Goal: Information Seeking & Learning: Learn about a topic

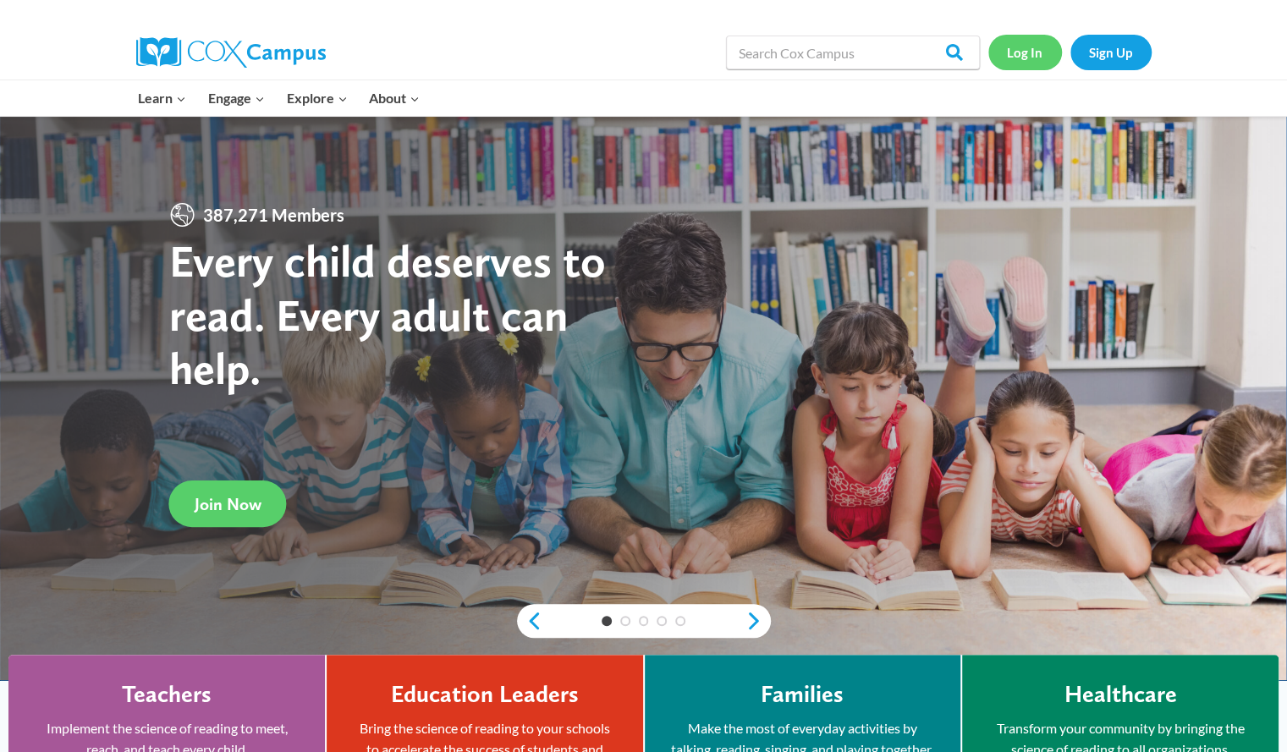
click at [1017, 50] on link "Log In" at bounding box center [1025, 52] width 74 height 35
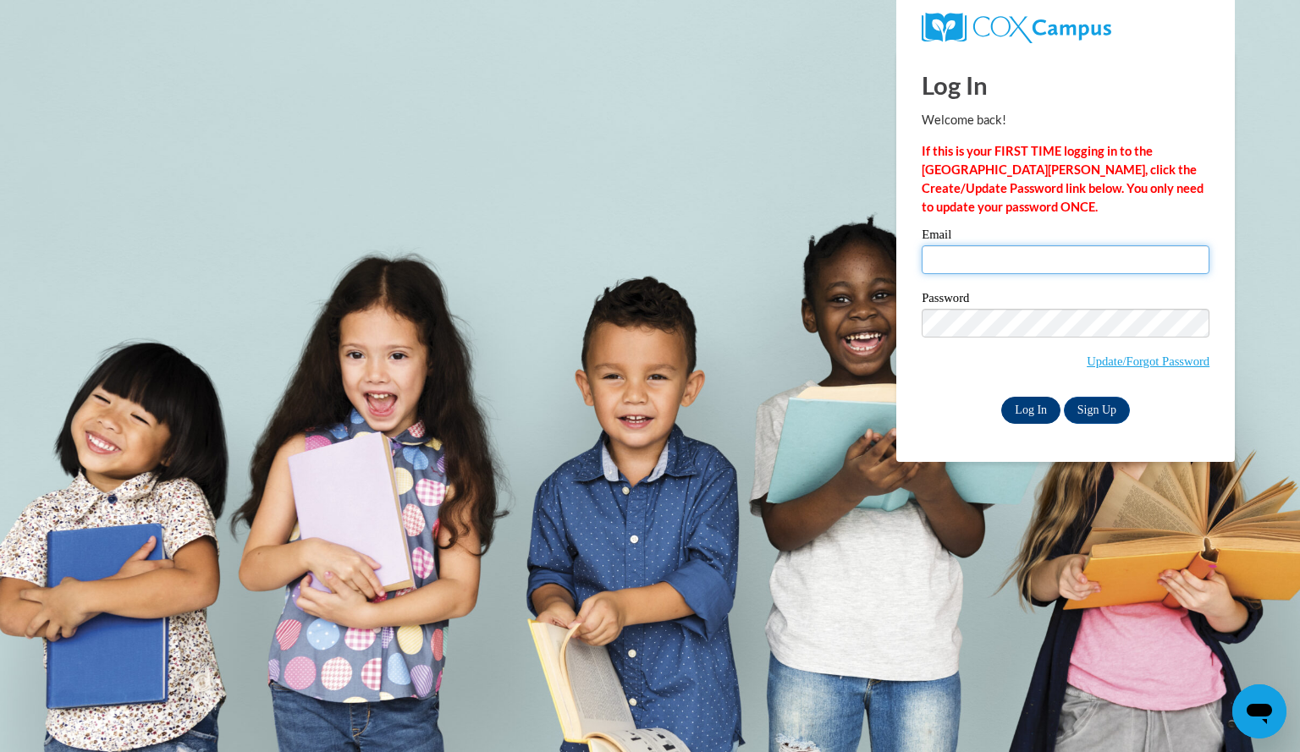
type input "kafkaanna@aasd.k12.wi.us"
click at [1035, 417] on input "Log In" at bounding box center [1030, 410] width 59 height 27
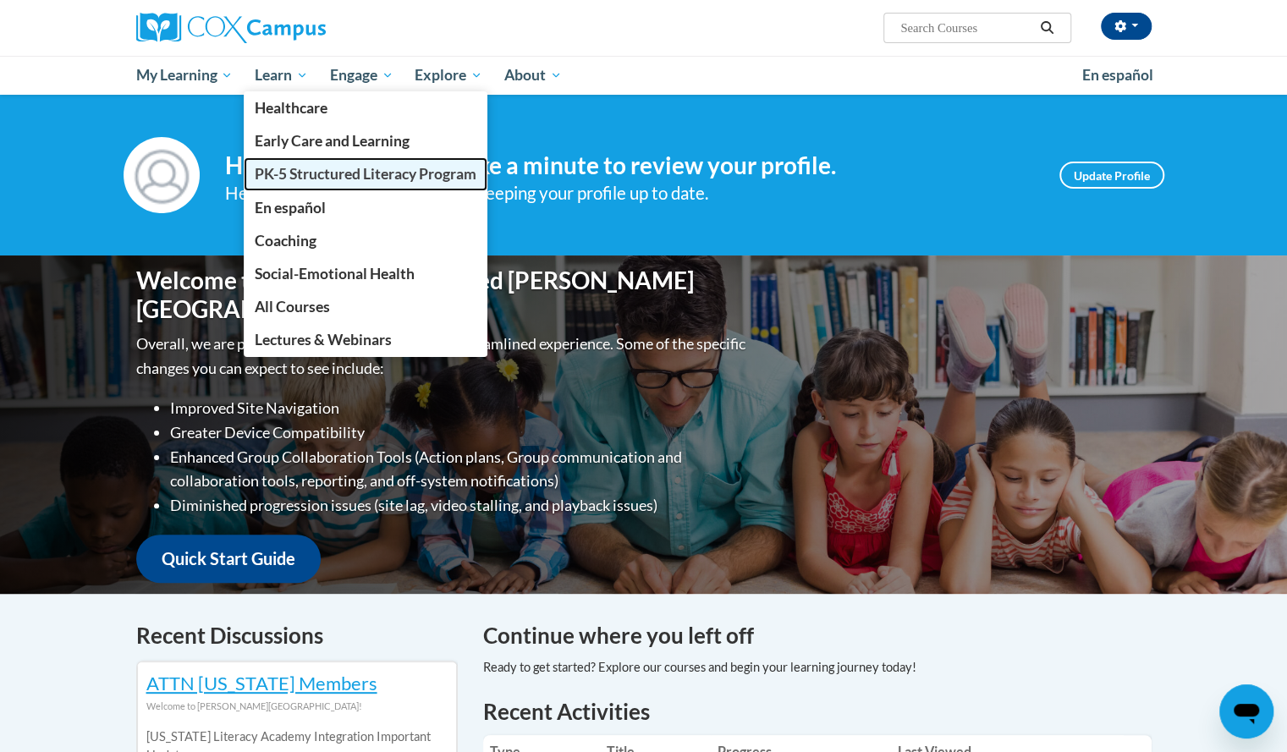
click at [291, 166] on span "PK-5 Structured Literacy Program" at bounding box center [366, 174] width 222 height 18
